Goal: Navigation & Orientation: Find specific page/section

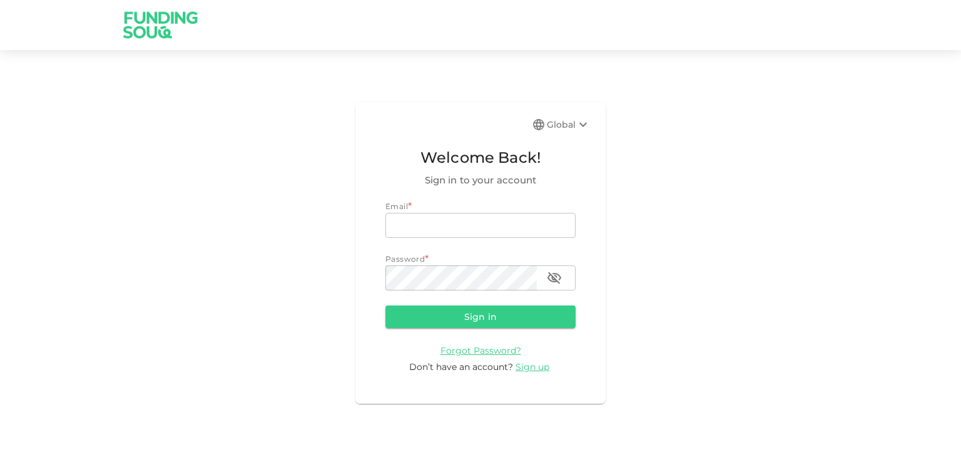
type input "[EMAIL_ADDRESS][DOMAIN_NAME]"
click at [474, 321] on button "Sign in" at bounding box center [480, 316] width 190 height 23
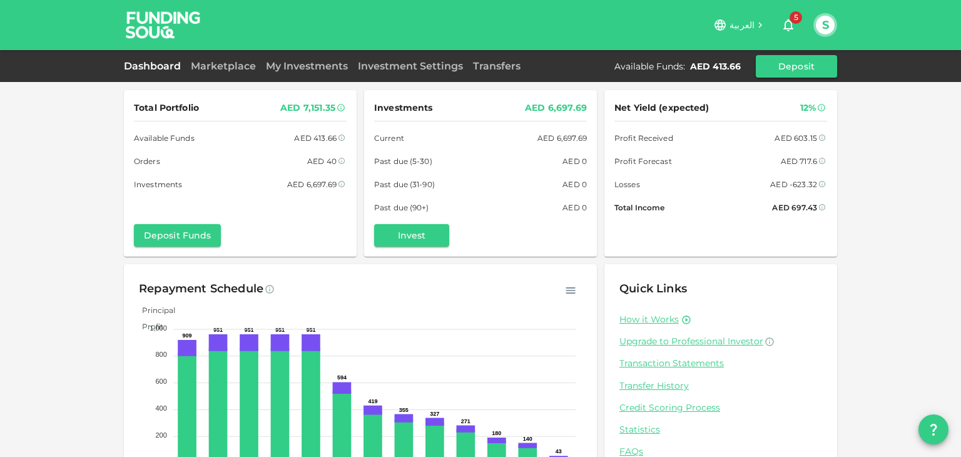
click at [225, 73] on div "Dashboard Marketplace My Investments Investment Settings Transfers Available Fu…" at bounding box center [480, 66] width 713 height 23
click at [223, 70] on link "Marketplace" at bounding box center [223, 66] width 75 height 12
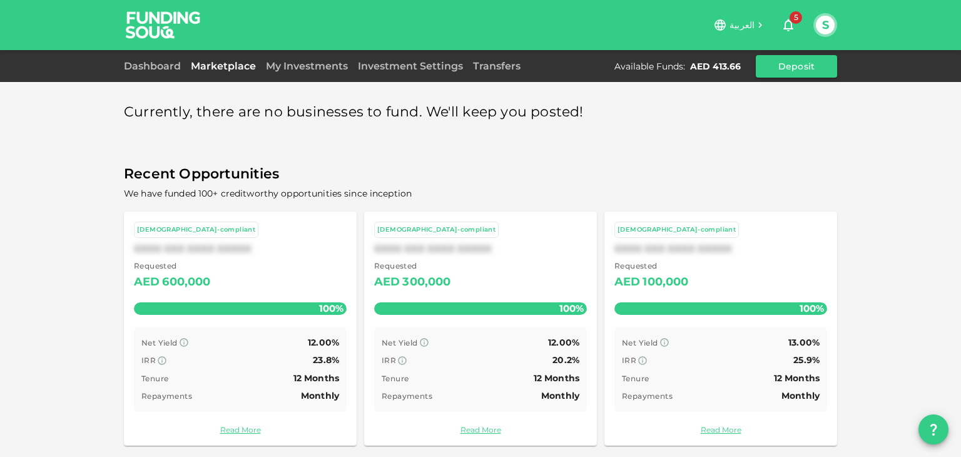
scroll to position [6, 0]
